Goal: Transaction & Acquisition: Purchase product/service

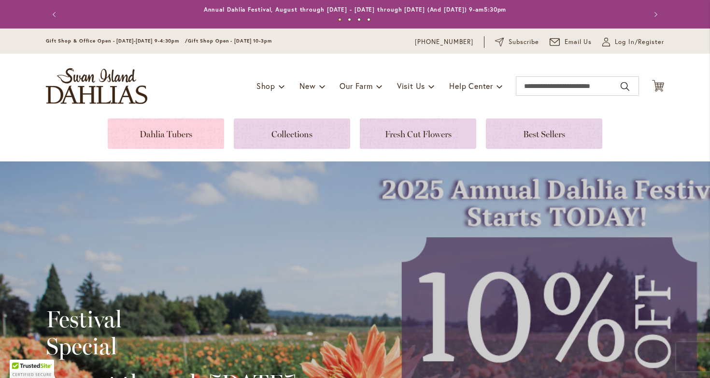
click at [162, 137] on link at bounding box center [166, 133] width 116 height 30
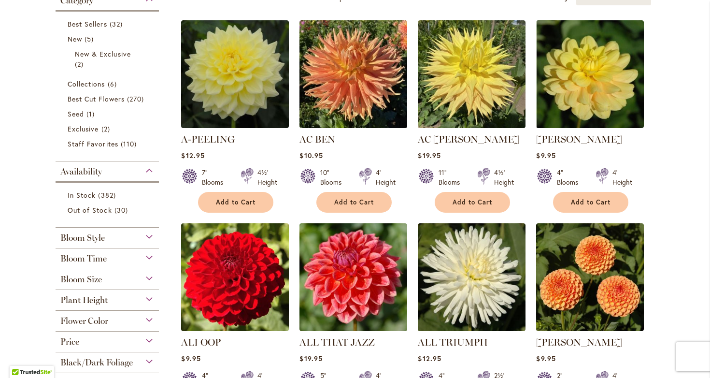
scroll to position [202, 0]
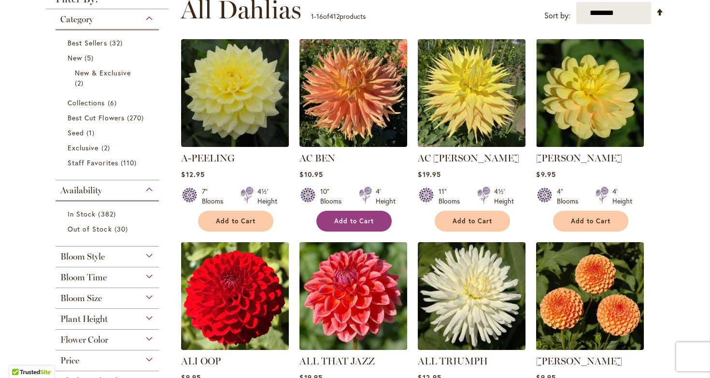
click at [371, 223] on button "Add to Cart" at bounding box center [353, 221] width 75 height 21
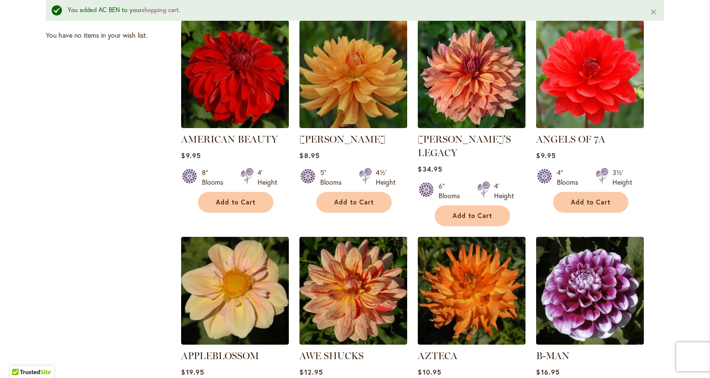
scroll to position [653, 0]
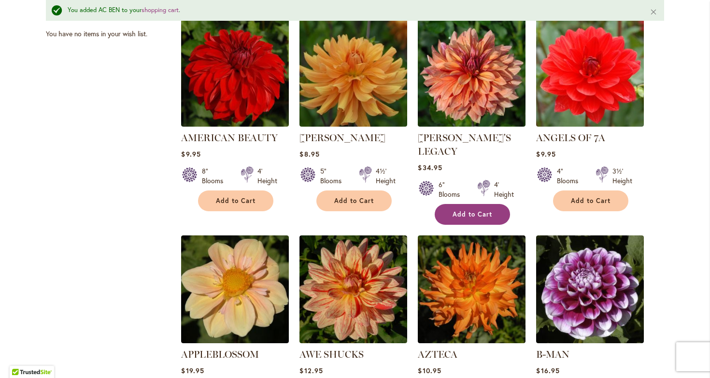
click at [470, 210] on span "Add to Cart" at bounding box center [472, 214] width 40 height 8
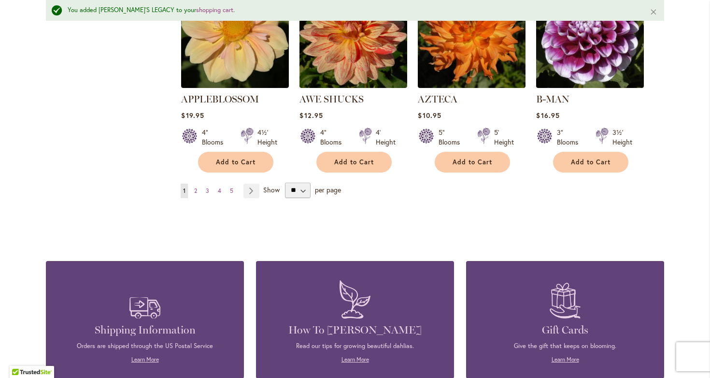
scroll to position [908, 0]
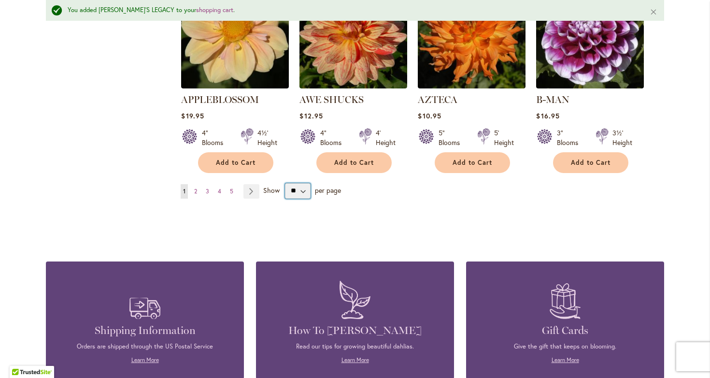
select select "**"
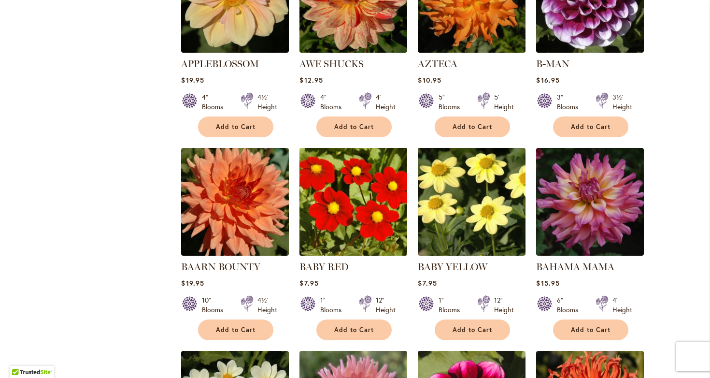
scroll to position [919, 0]
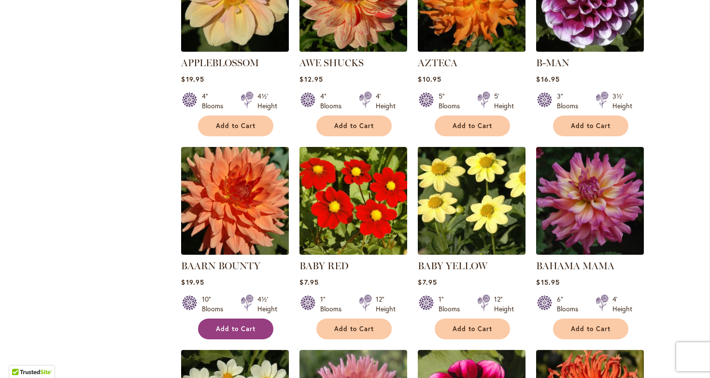
click at [238, 325] on span "Add to Cart" at bounding box center [236, 329] width 40 height 8
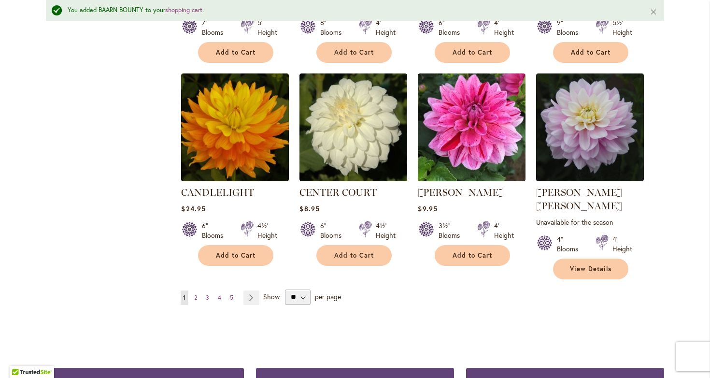
scroll to position [3273, 0]
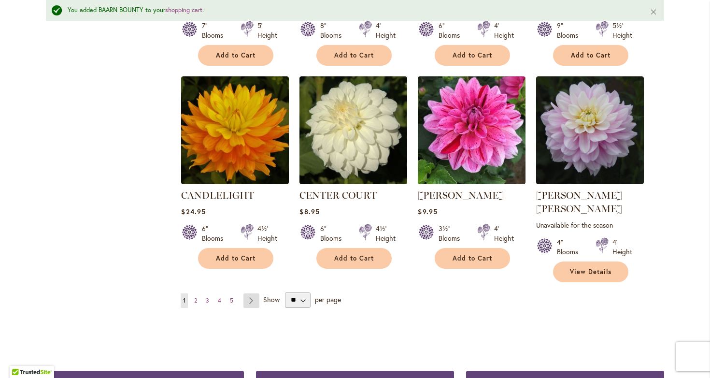
click at [248, 293] on link "Page Next" at bounding box center [251, 300] width 16 height 14
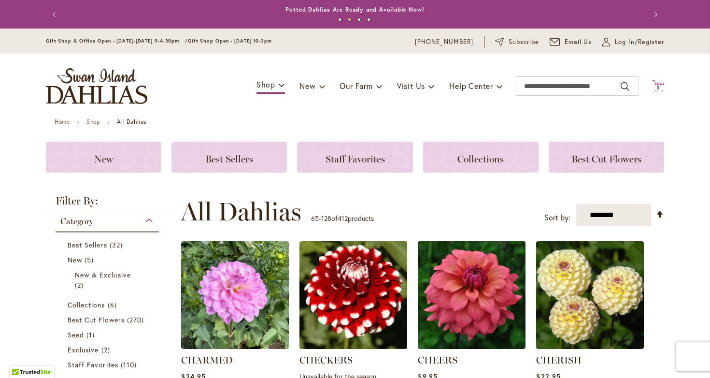
click at [656, 86] on span "3" at bounding box center [657, 88] width 3 height 6
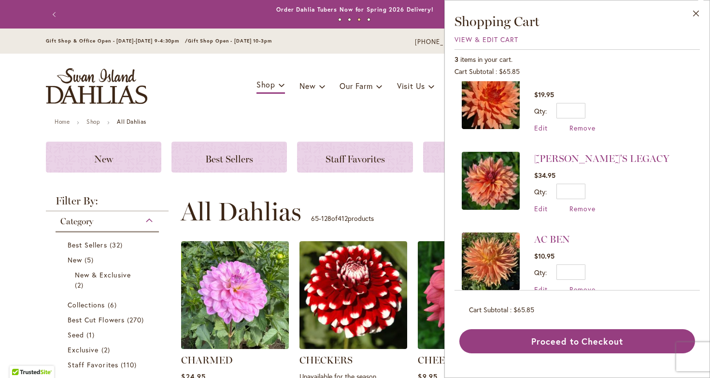
scroll to position [22, 0]
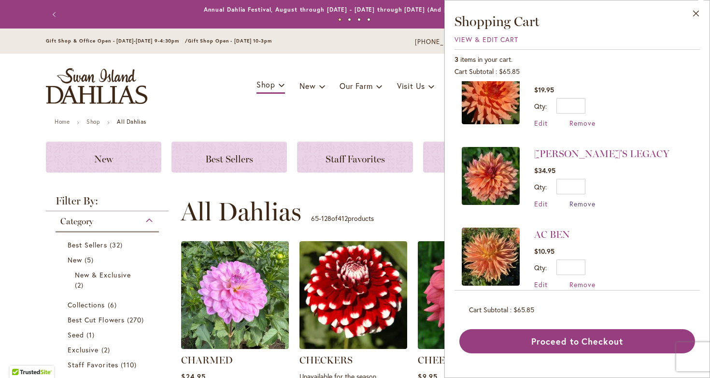
click at [581, 203] on span "Remove" at bounding box center [582, 203] width 26 height 9
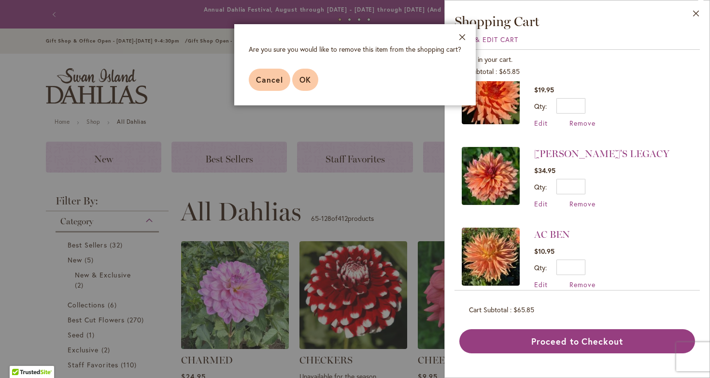
click at [303, 79] on span "OK" at bounding box center [305, 79] width 12 height 10
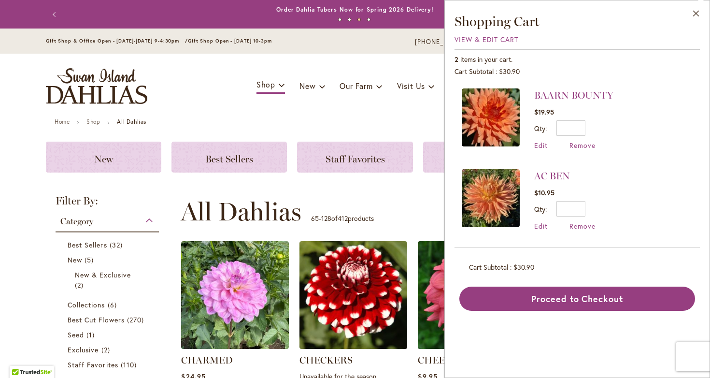
click at [399, 200] on div "**********" at bounding box center [422, 211] width 483 height 29
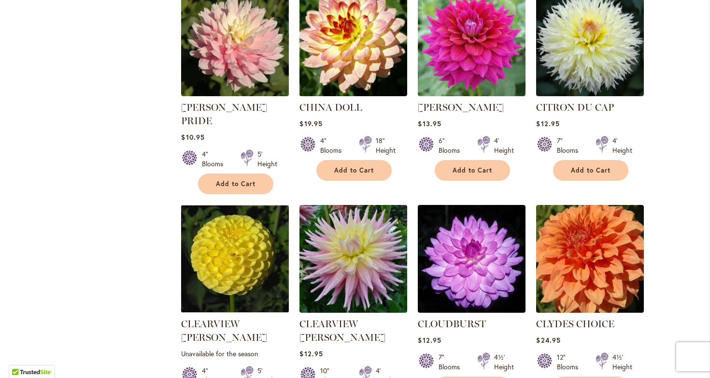
scroll to position [673, 0]
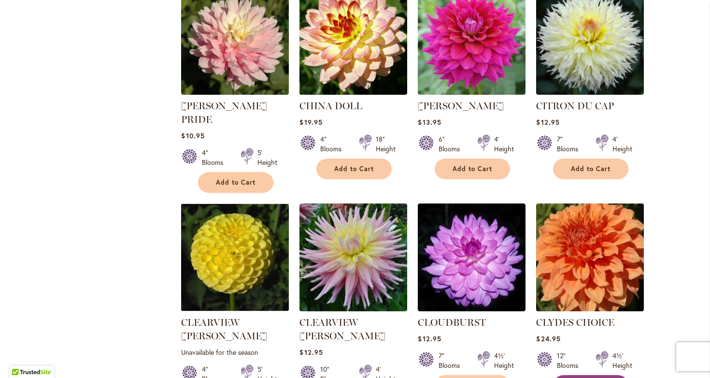
click at [598, 377] on span "Add to Cart" at bounding box center [591, 385] width 40 height 8
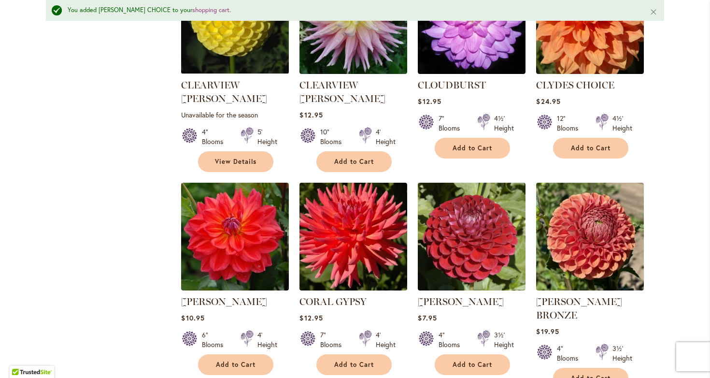
scroll to position [940, 0]
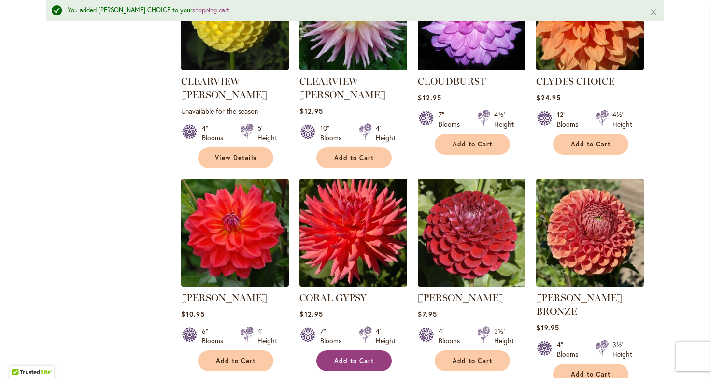
click at [357, 356] on span "Add to Cart" at bounding box center [354, 360] width 40 height 8
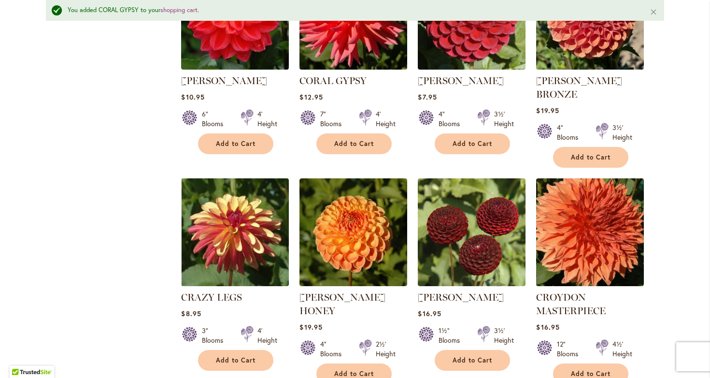
scroll to position [1158, 0]
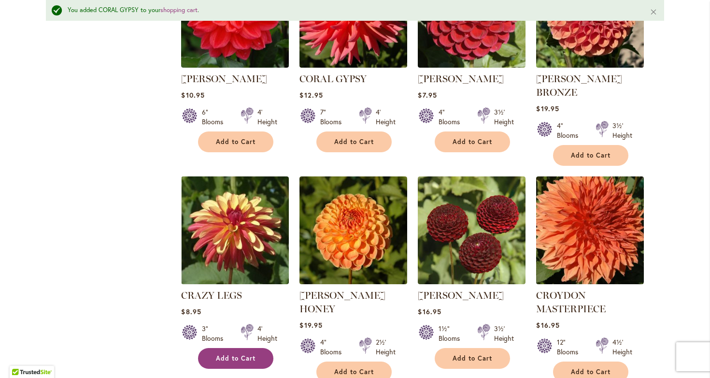
click at [240, 354] on span "Add to Cart" at bounding box center [236, 358] width 40 height 8
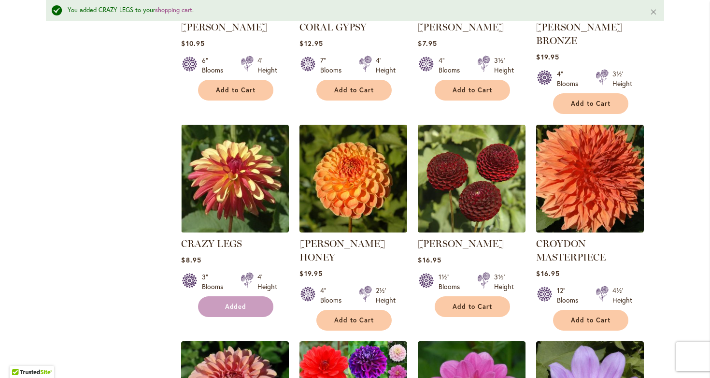
scroll to position [1213, 0]
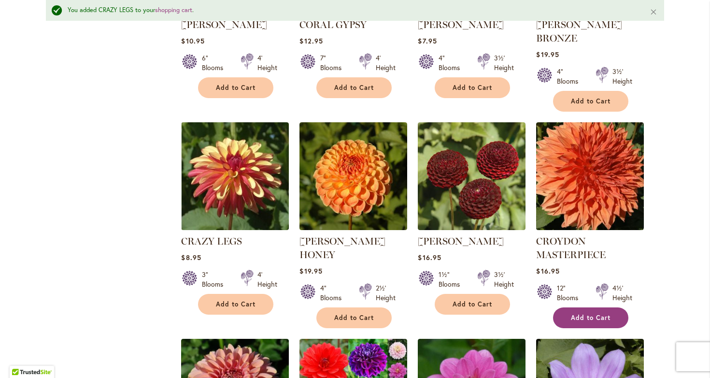
click at [604, 313] on span "Add to Cart" at bounding box center [591, 317] width 40 height 8
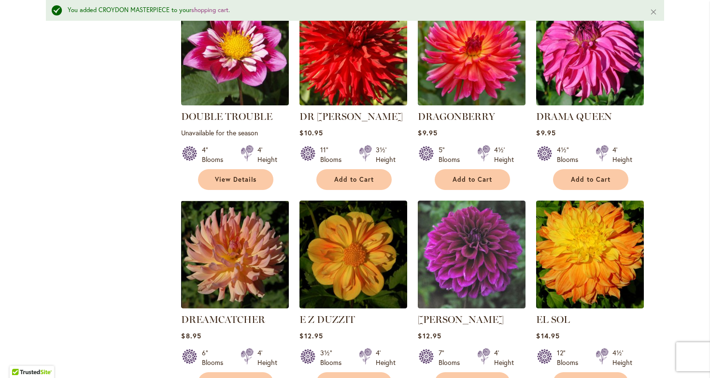
scroll to position [2403, 0]
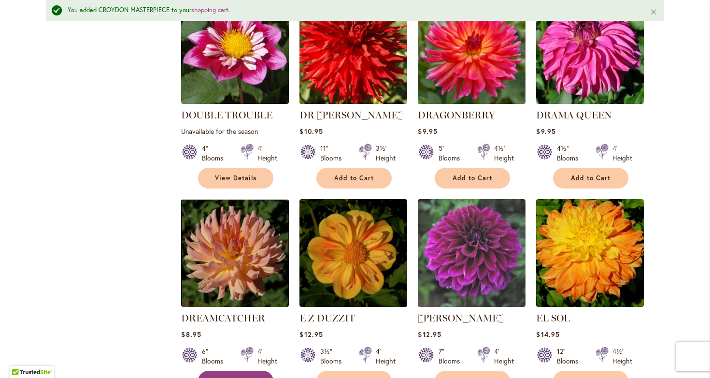
click at [245, 377] on span "Add to Cart" at bounding box center [236, 381] width 40 height 8
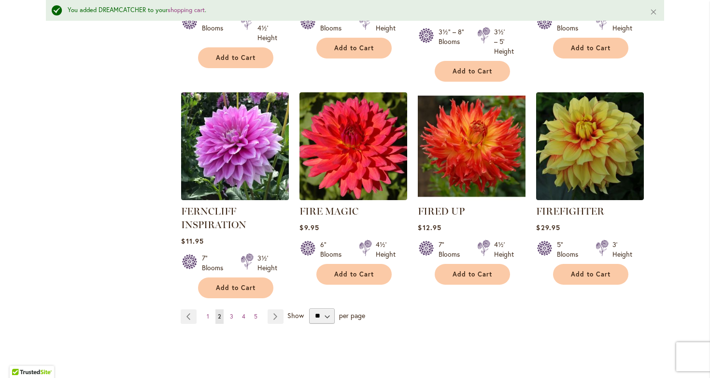
scroll to position [3345, 0]
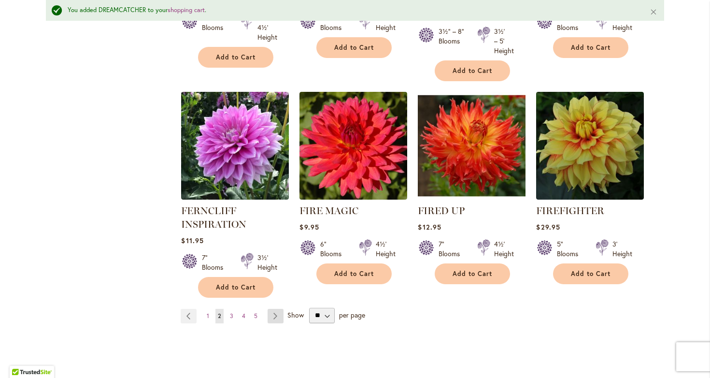
click at [272, 309] on link "Page Next" at bounding box center [276, 316] width 16 height 14
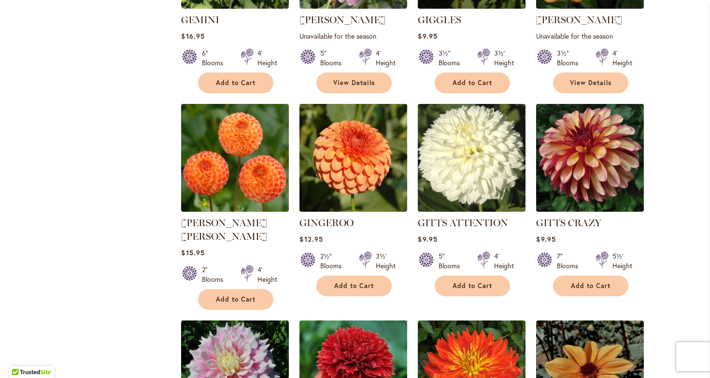
scroll to position [1204, 0]
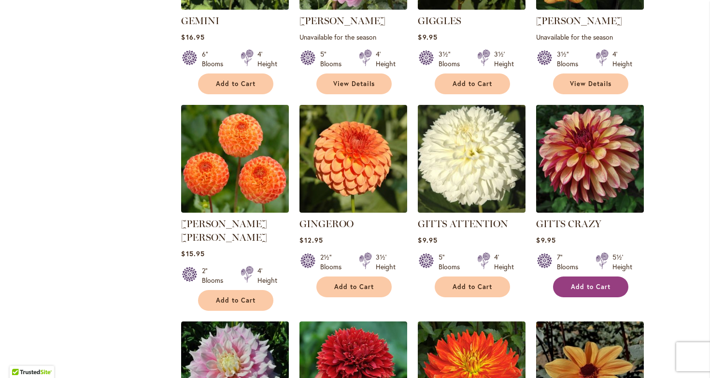
click at [596, 282] on span "Add to Cart" at bounding box center [591, 286] width 40 height 8
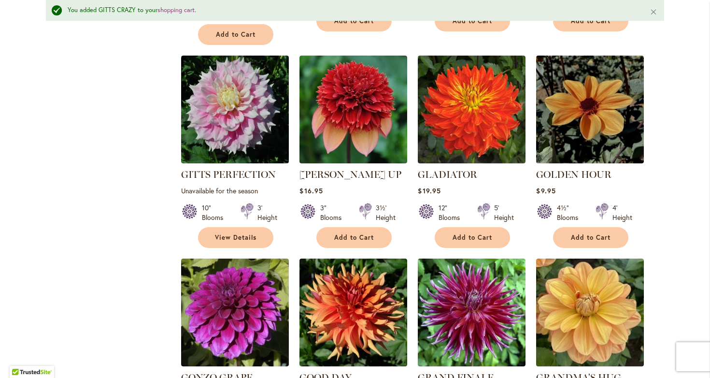
scroll to position [1514, 0]
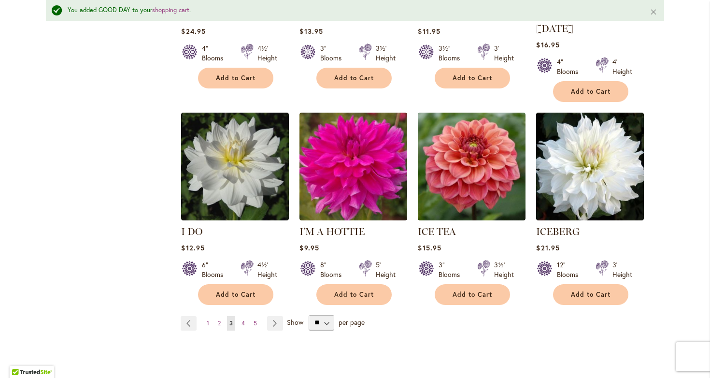
scroll to position [3328, 0]
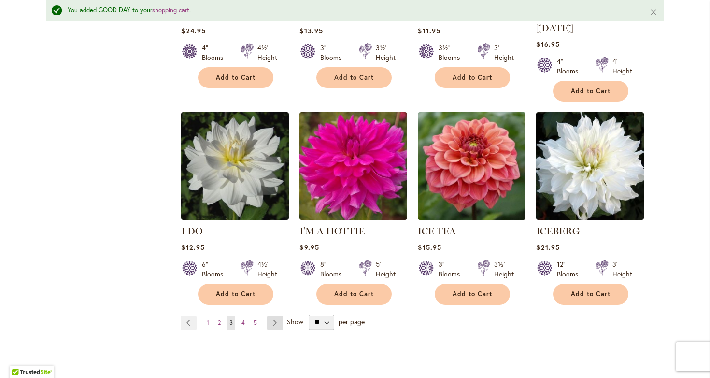
click at [270, 315] on link "Page Next" at bounding box center [275, 322] width 16 height 14
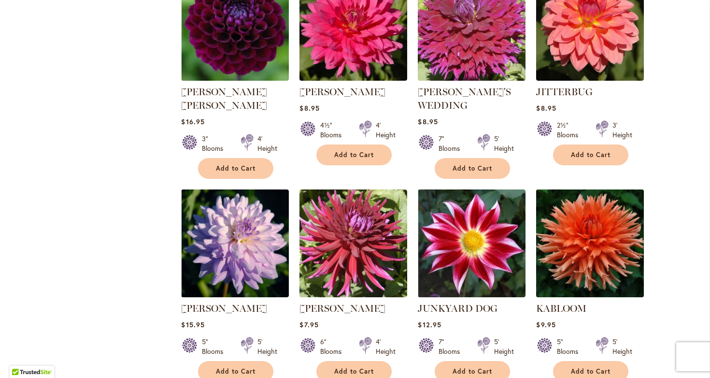
scroll to position [908, 0]
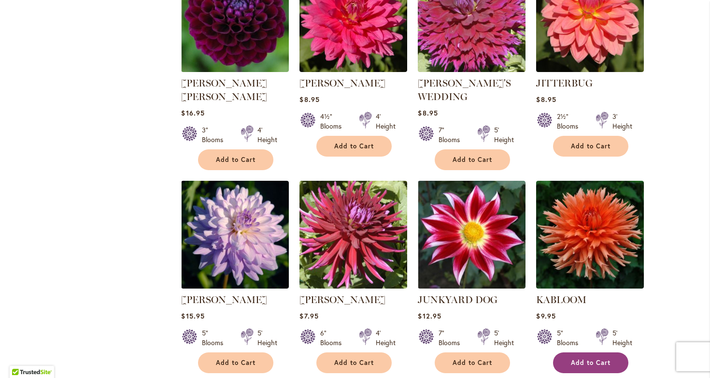
click at [591, 358] on span "Add to Cart" at bounding box center [591, 362] width 40 height 8
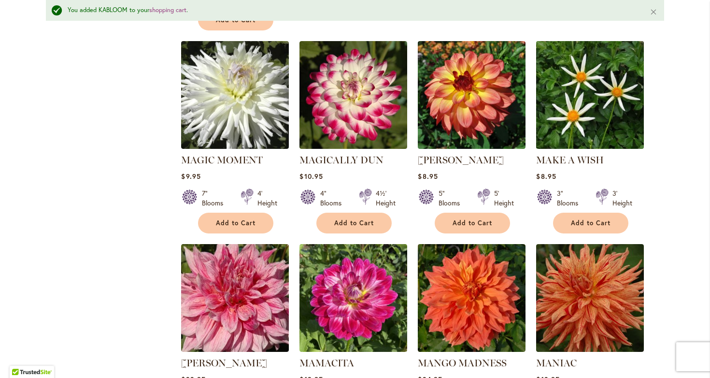
scroll to position [2953, 0]
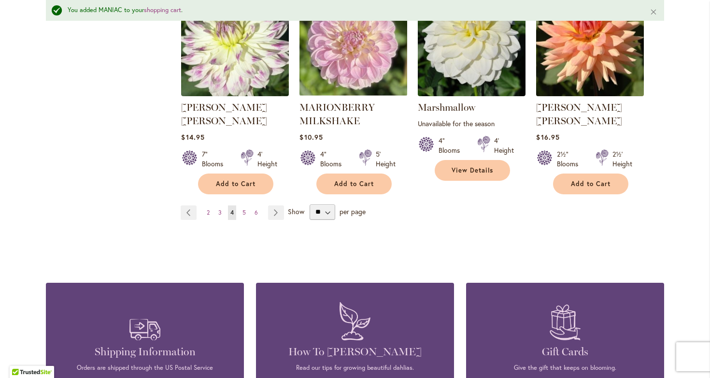
scroll to position [3415, 0]
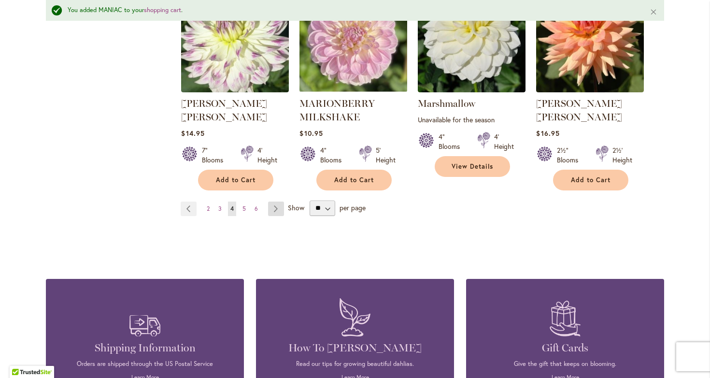
click at [270, 201] on link "Page Next" at bounding box center [276, 208] width 16 height 14
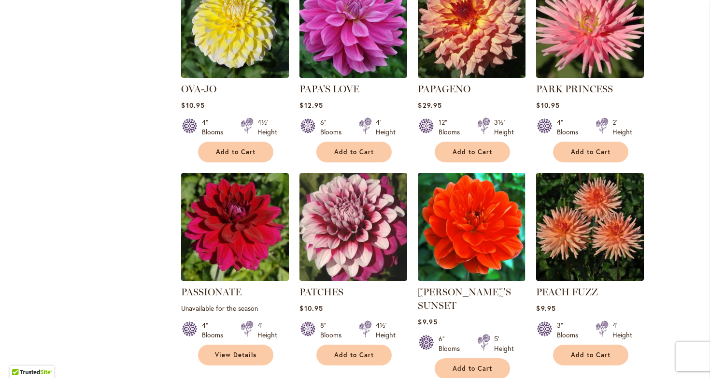
scroll to position [2348, 0]
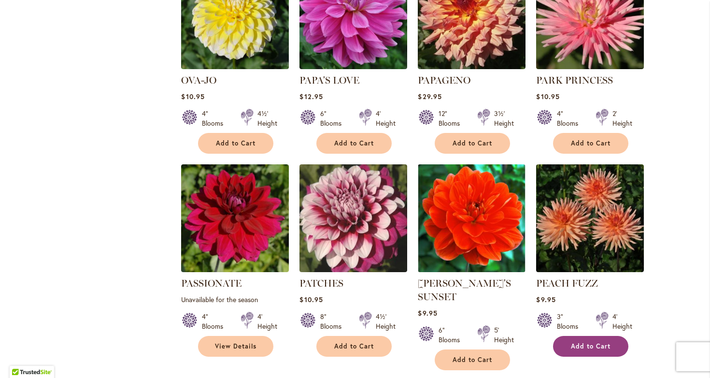
click at [585, 342] on span "Add to Cart" at bounding box center [591, 346] width 40 height 8
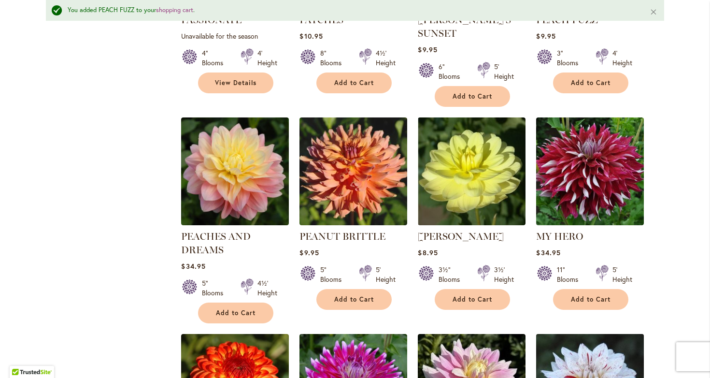
scroll to position [2639, 0]
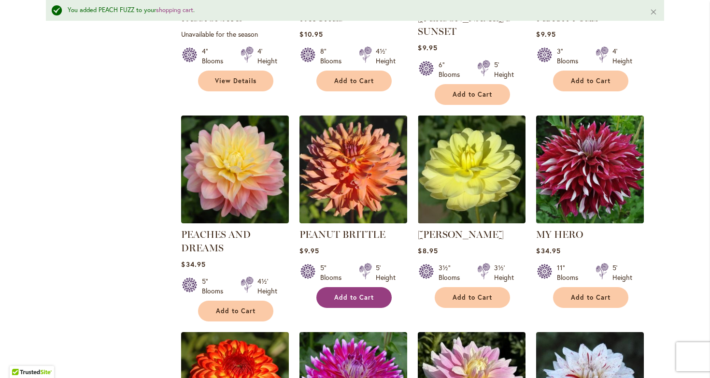
click at [360, 293] on span "Add to Cart" at bounding box center [354, 297] width 40 height 8
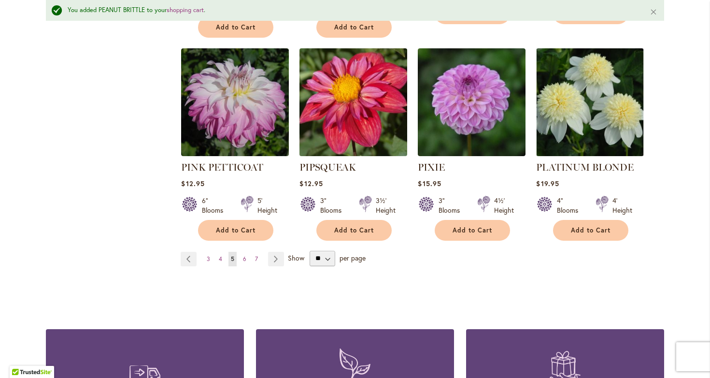
scroll to position [3357, 0]
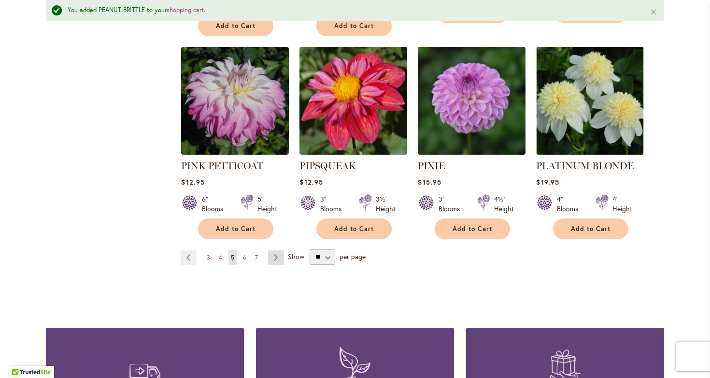
click at [268, 250] on link "Page Next" at bounding box center [276, 257] width 16 height 14
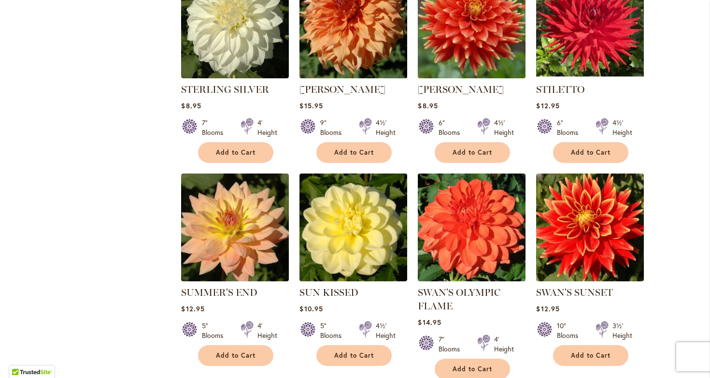
scroll to position [2124, 0]
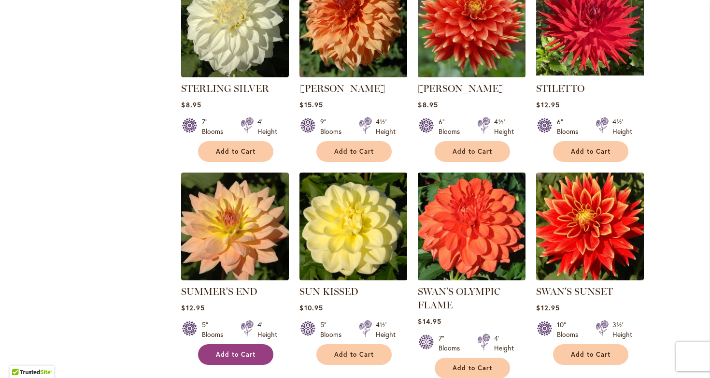
click at [226, 350] on span "Add to Cart" at bounding box center [236, 354] width 40 height 8
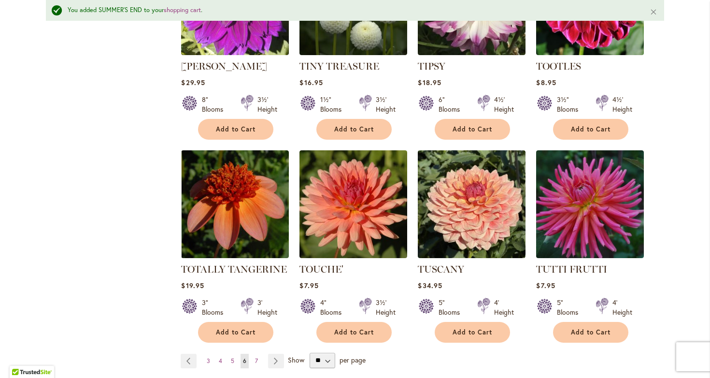
scroll to position [3213, 0]
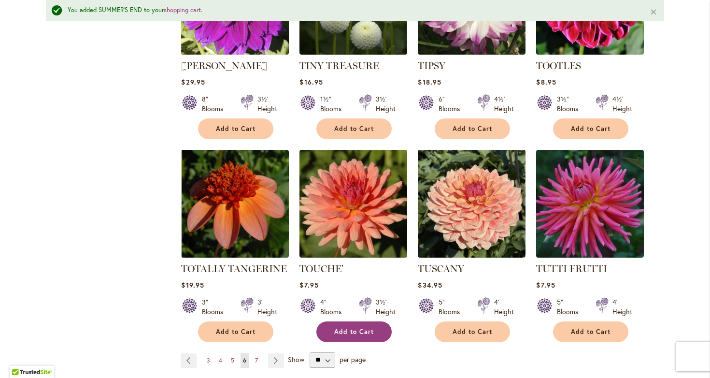
click at [346, 327] on span "Add to Cart" at bounding box center [354, 331] width 40 height 8
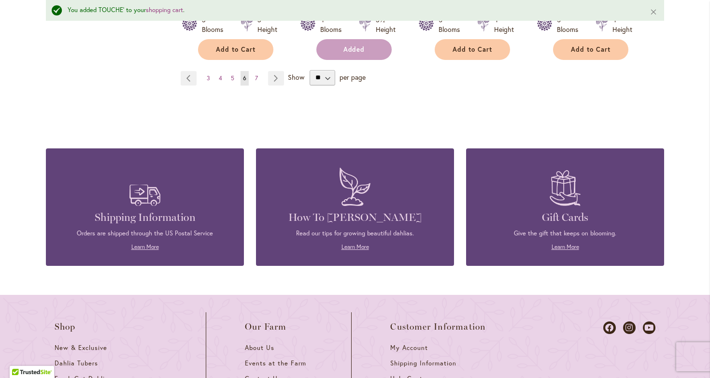
scroll to position [3496, 0]
click at [271, 71] on link "Page Next" at bounding box center [276, 78] width 16 height 14
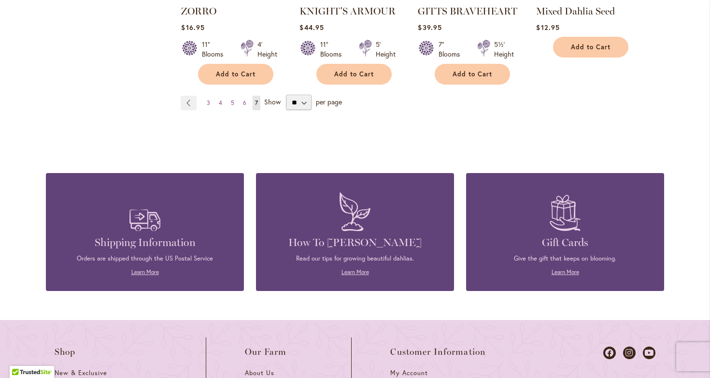
scroll to position [1581, 0]
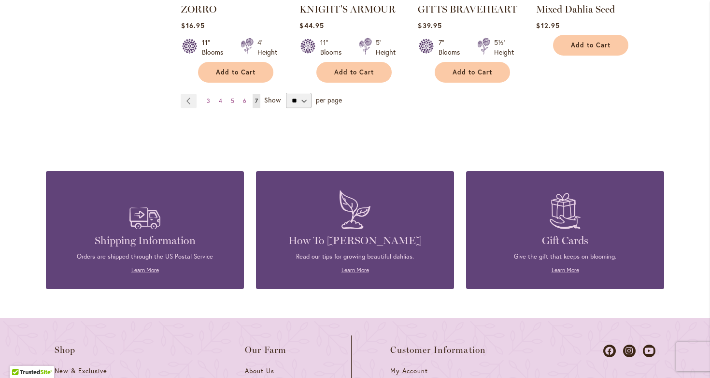
click at [268, 95] on span "Show" at bounding box center [272, 99] width 16 height 9
click at [286, 93] on select "** ** ** **" at bounding box center [299, 100] width 26 height 15
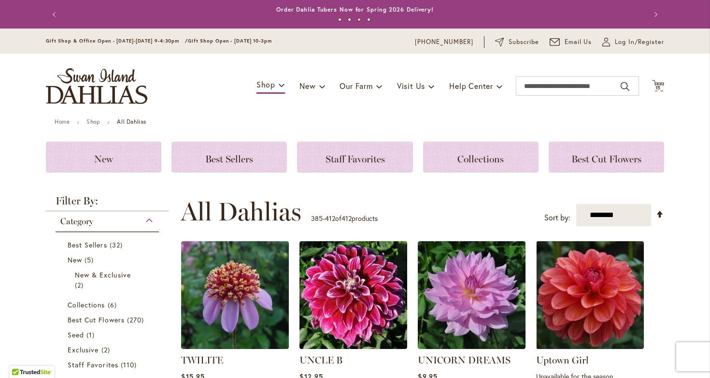
scroll to position [0, 0]
click at [655, 86] on span "15" at bounding box center [658, 88] width 6 height 6
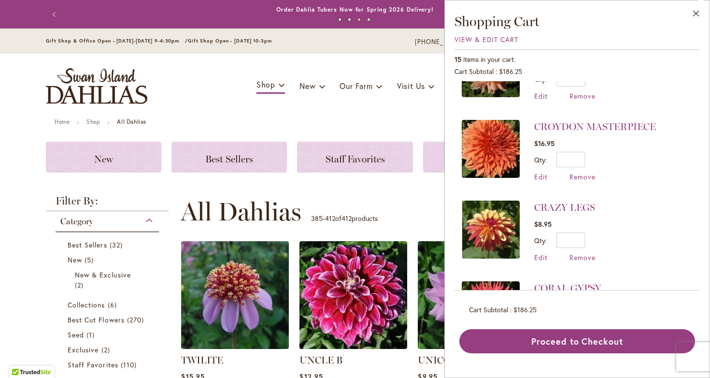
scroll to position [695, 0]
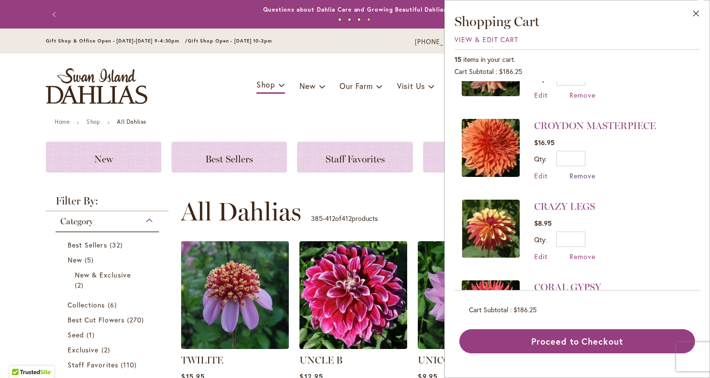
click at [583, 175] on span "Remove" at bounding box center [582, 175] width 26 height 9
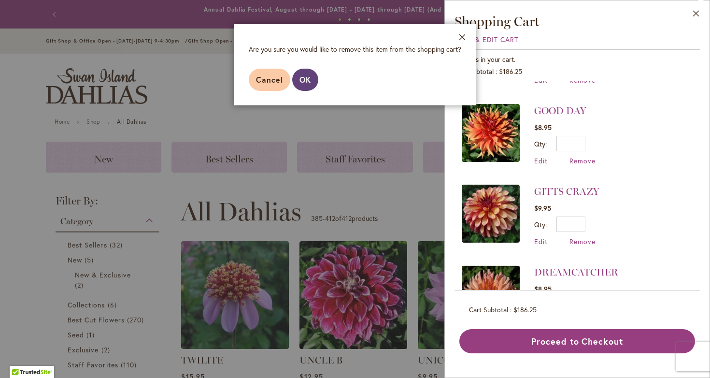
scroll to position [472, 0]
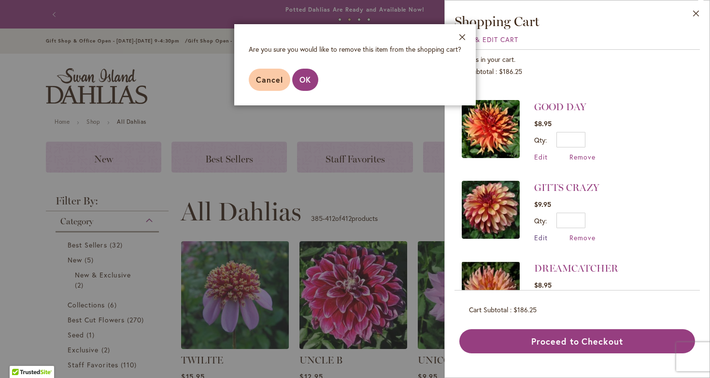
click at [537, 239] on span "Edit" at bounding box center [541, 237] width 14 height 9
click at [582, 240] on span "Remove" at bounding box center [582, 237] width 26 height 9
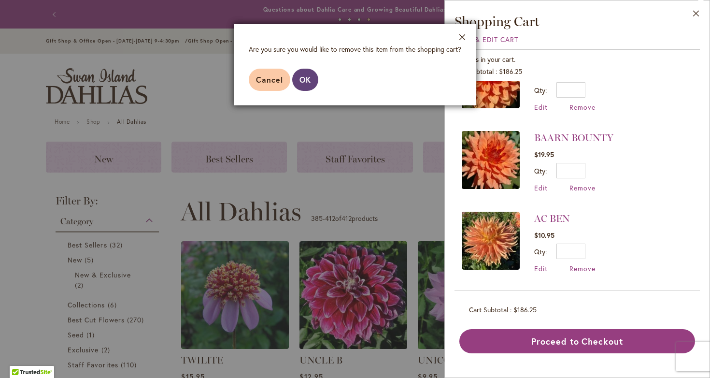
scroll to position [0, 0]
